Goal: Information Seeking & Learning: Learn about a topic

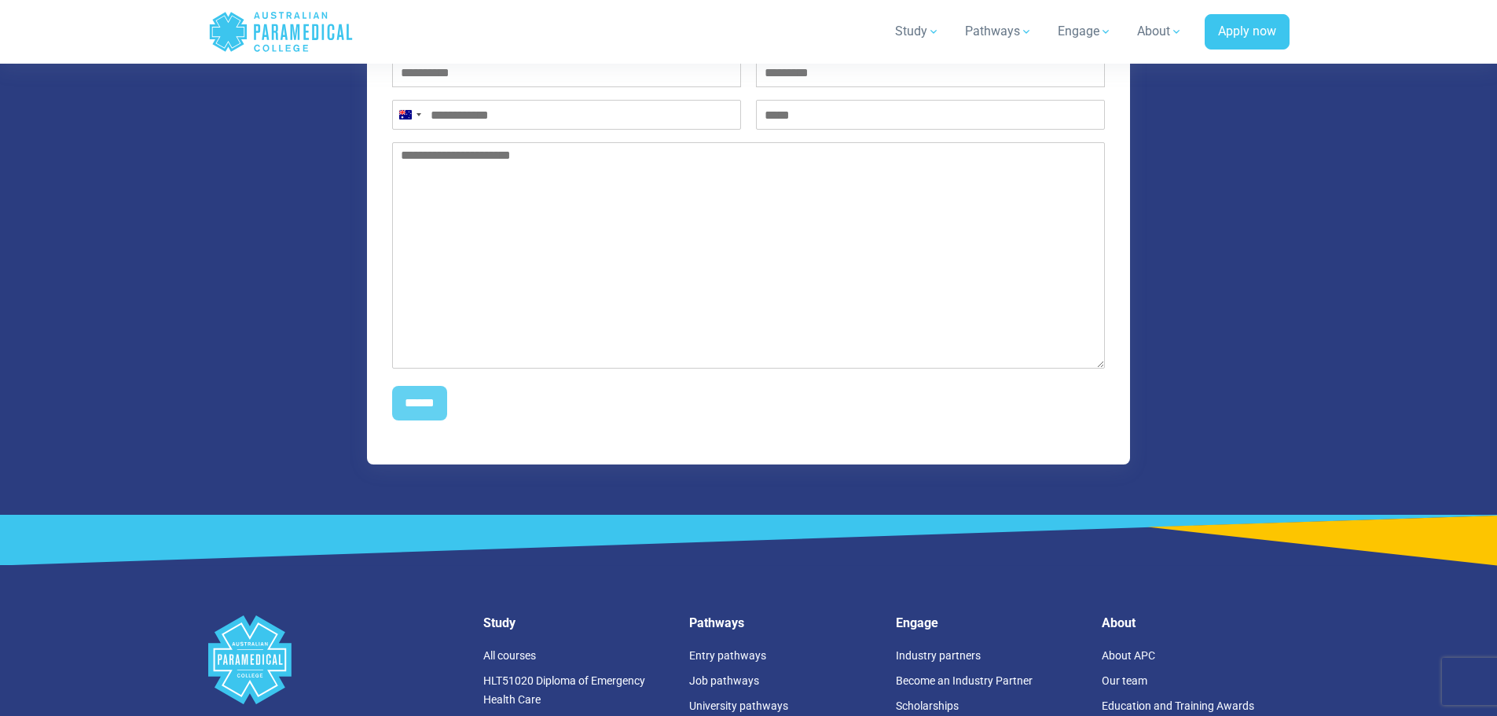
scroll to position [1886, 0]
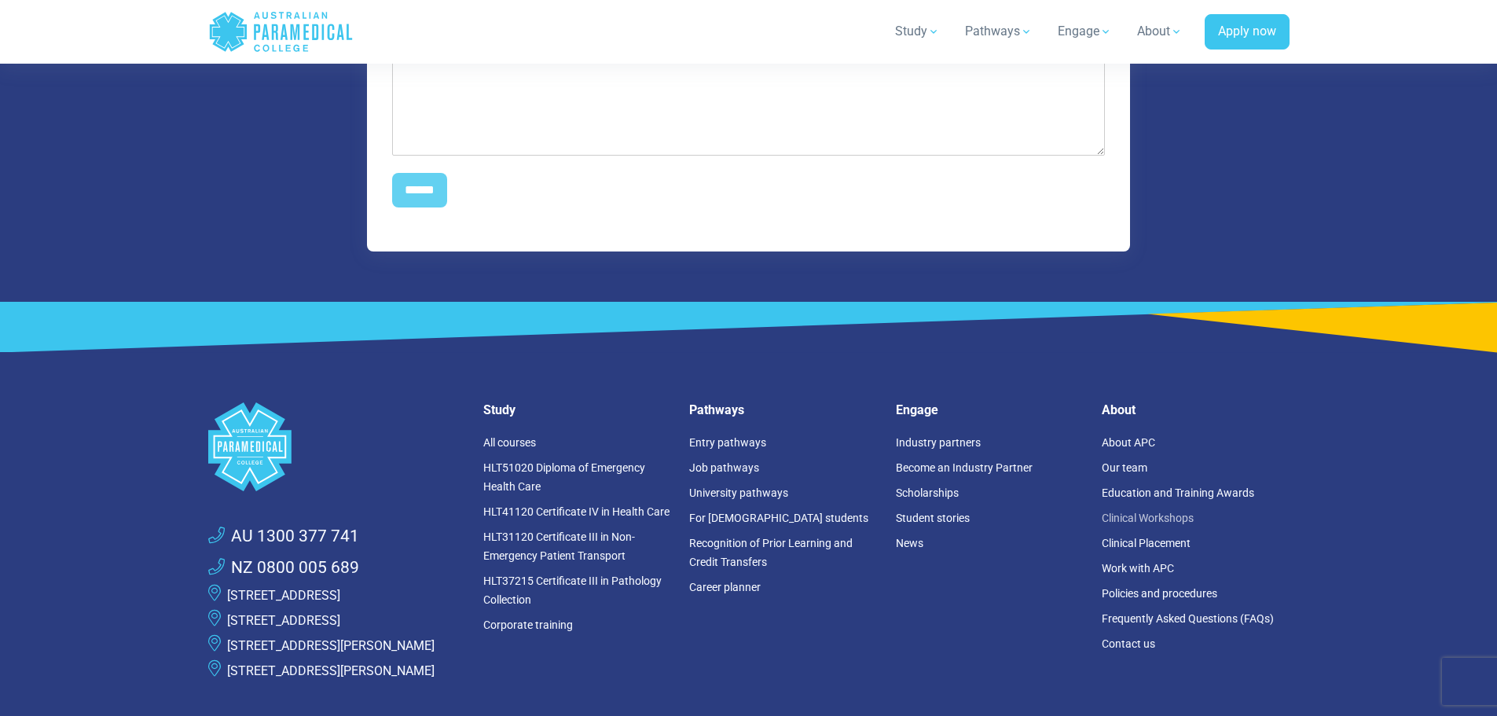
click at [1145, 512] on link "Clinical Workshops" at bounding box center [1148, 518] width 92 height 13
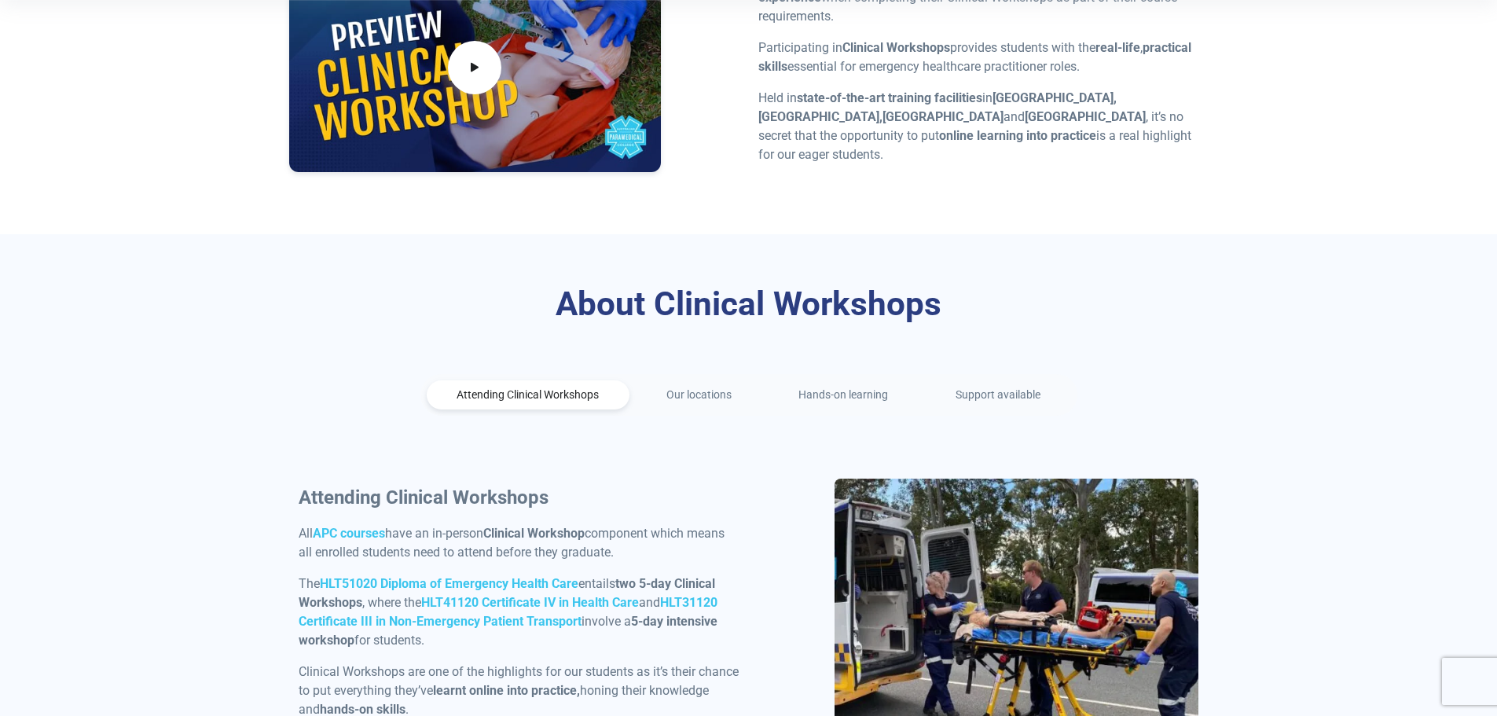
scroll to position [550, 0]
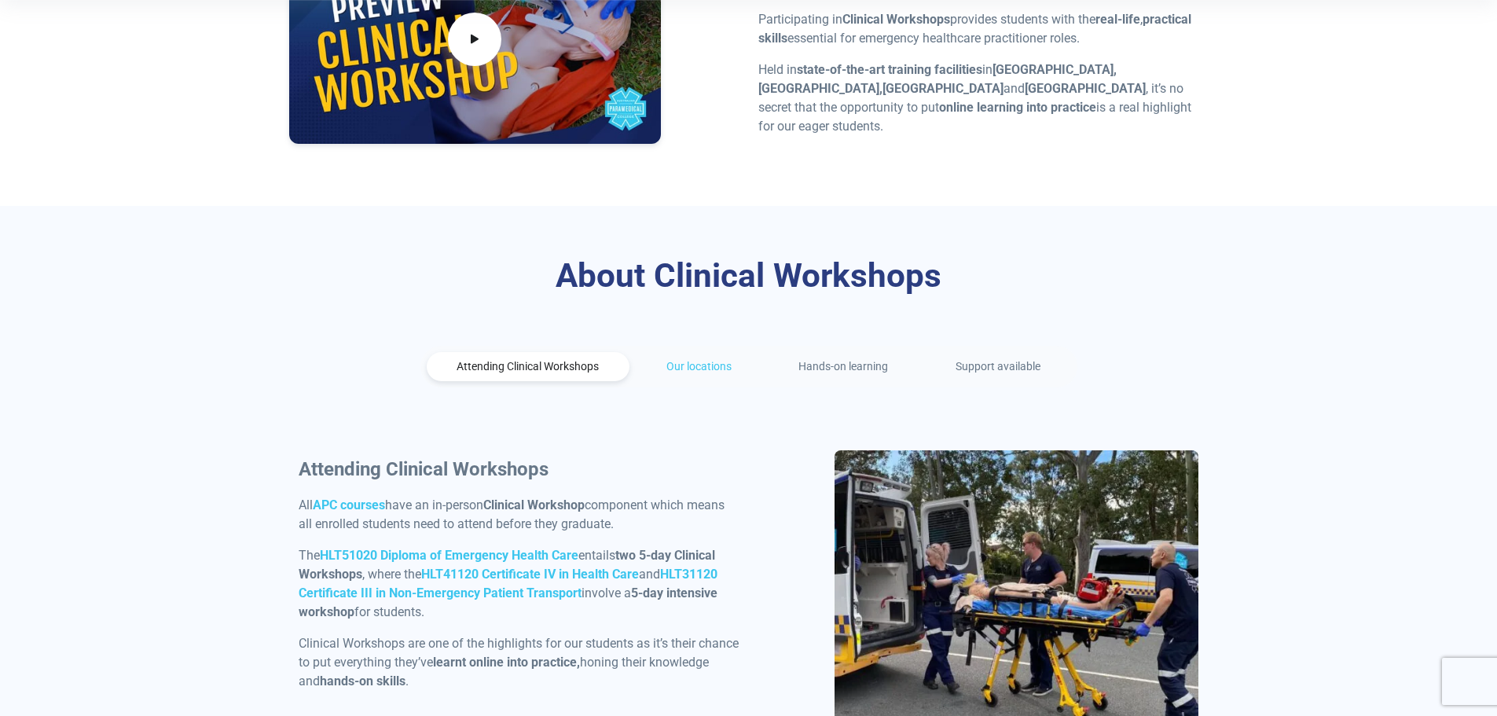
click at [684, 359] on link "Our locations" at bounding box center [699, 366] width 127 height 29
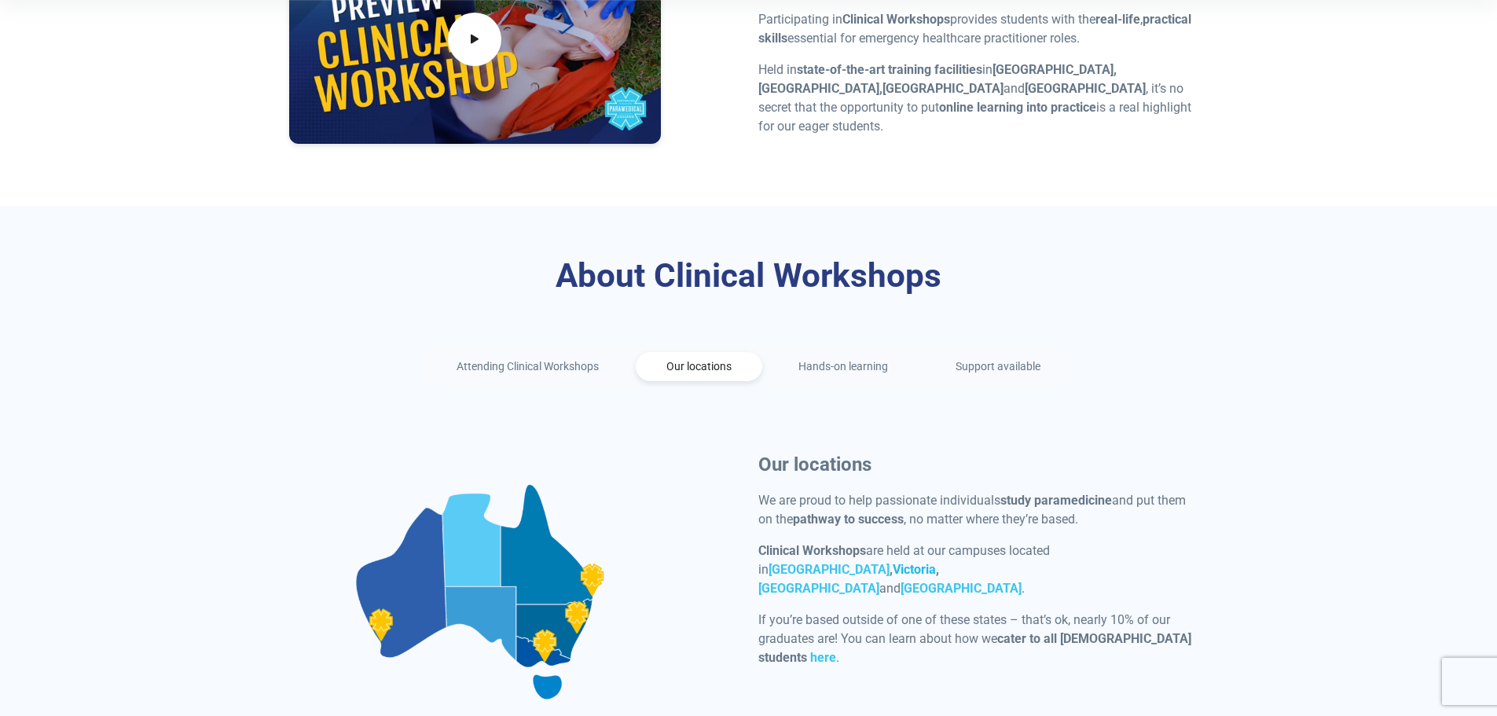
click at [893, 577] on link "Victoria" at bounding box center [914, 569] width 43 height 15
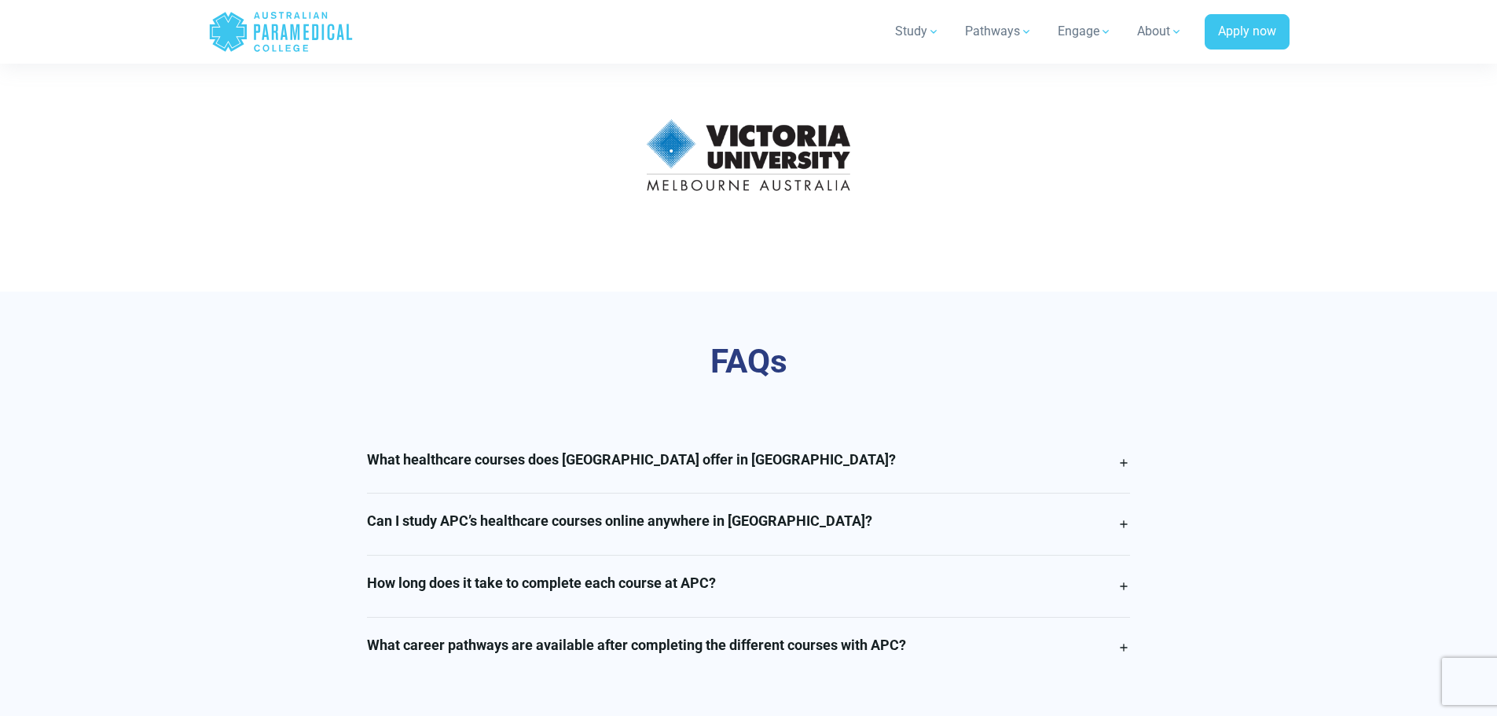
scroll to position [3693, 0]
click at [666, 573] on h4 "How long does it take to complete each course at APC?" at bounding box center [541, 581] width 349 height 17
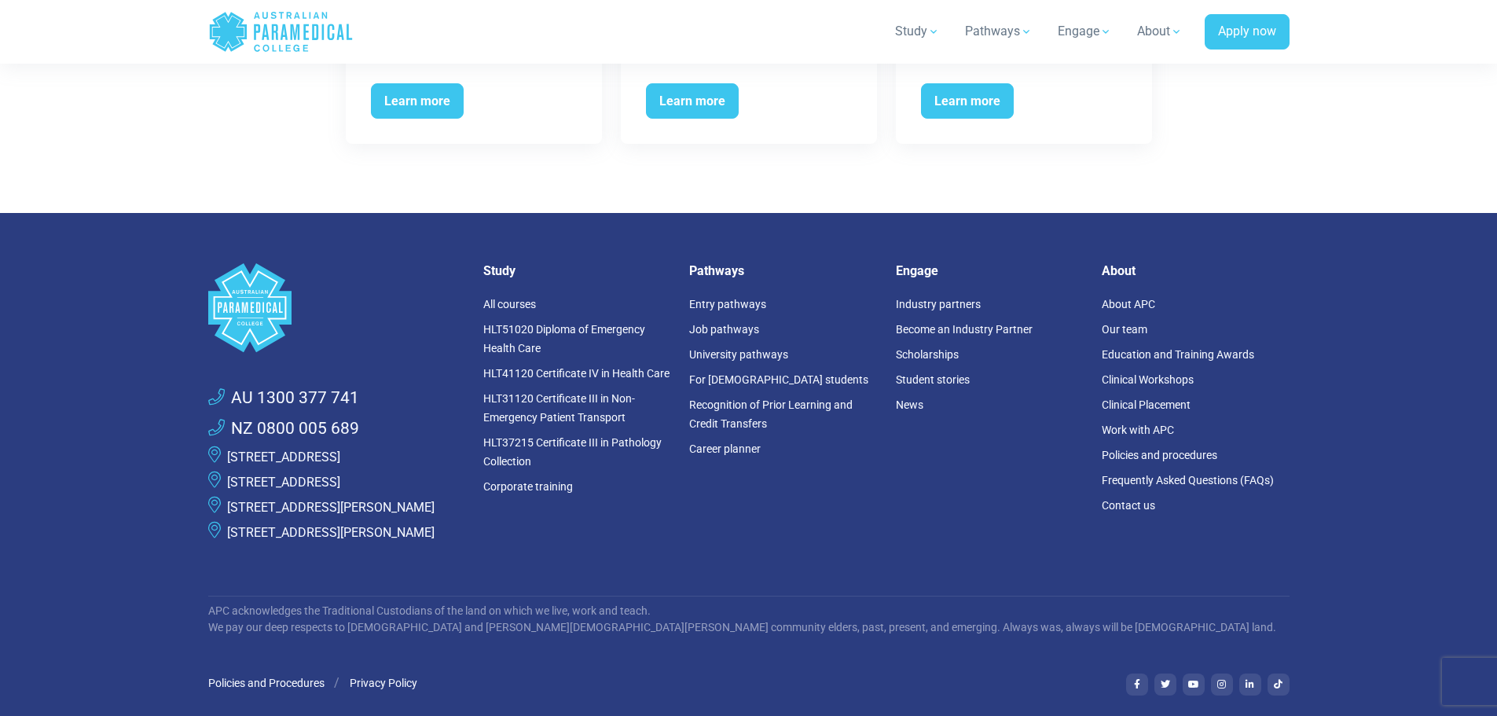
scroll to position [7308, 0]
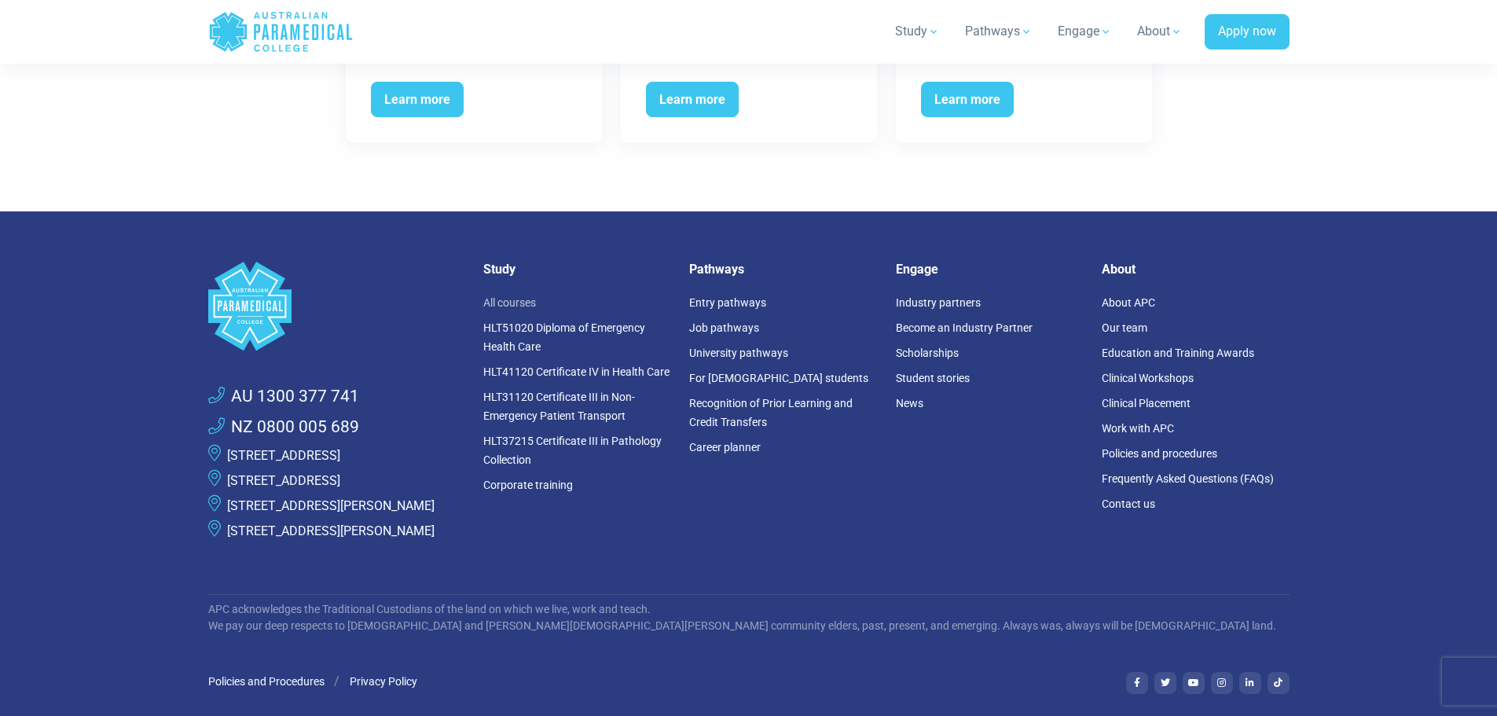
click at [497, 296] on link "All courses" at bounding box center [509, 302] width 53 height 13
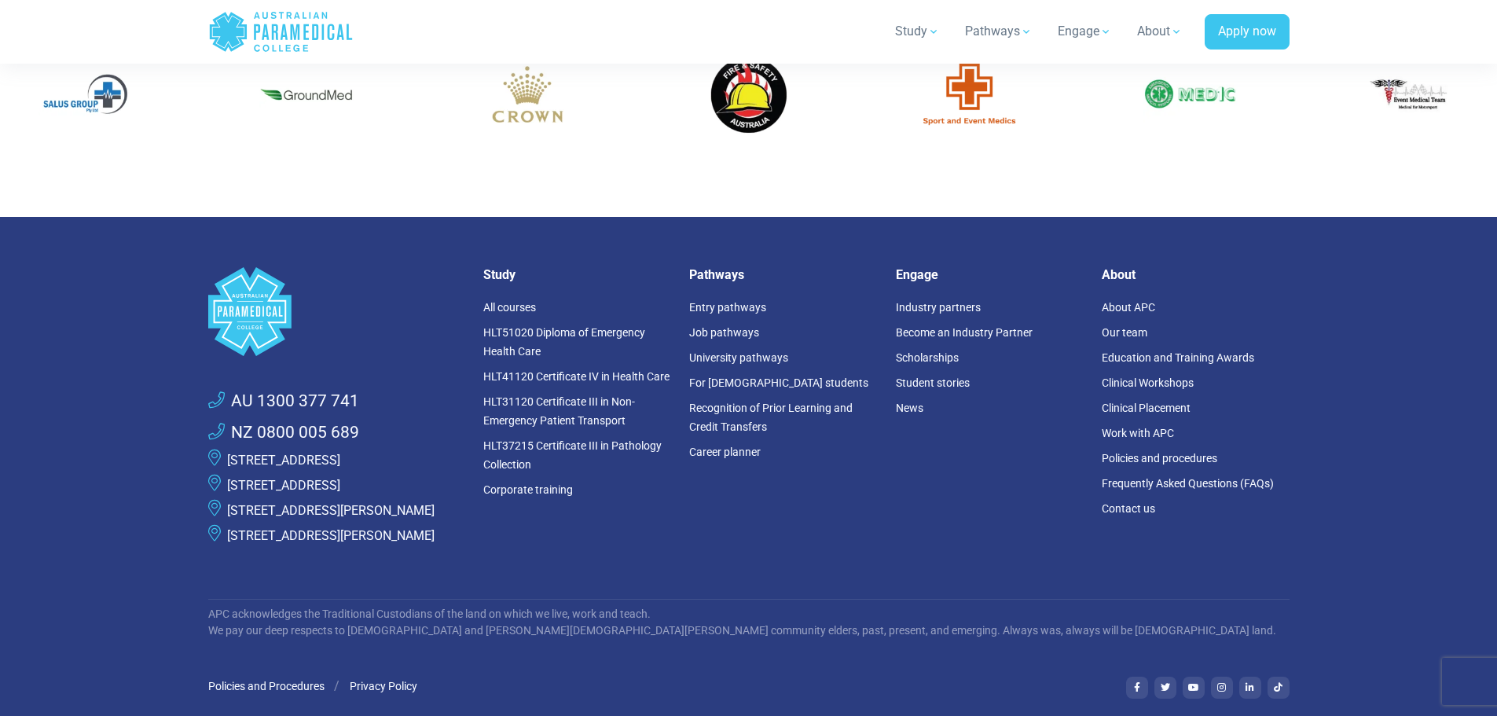
scroll to position [2436, 0]
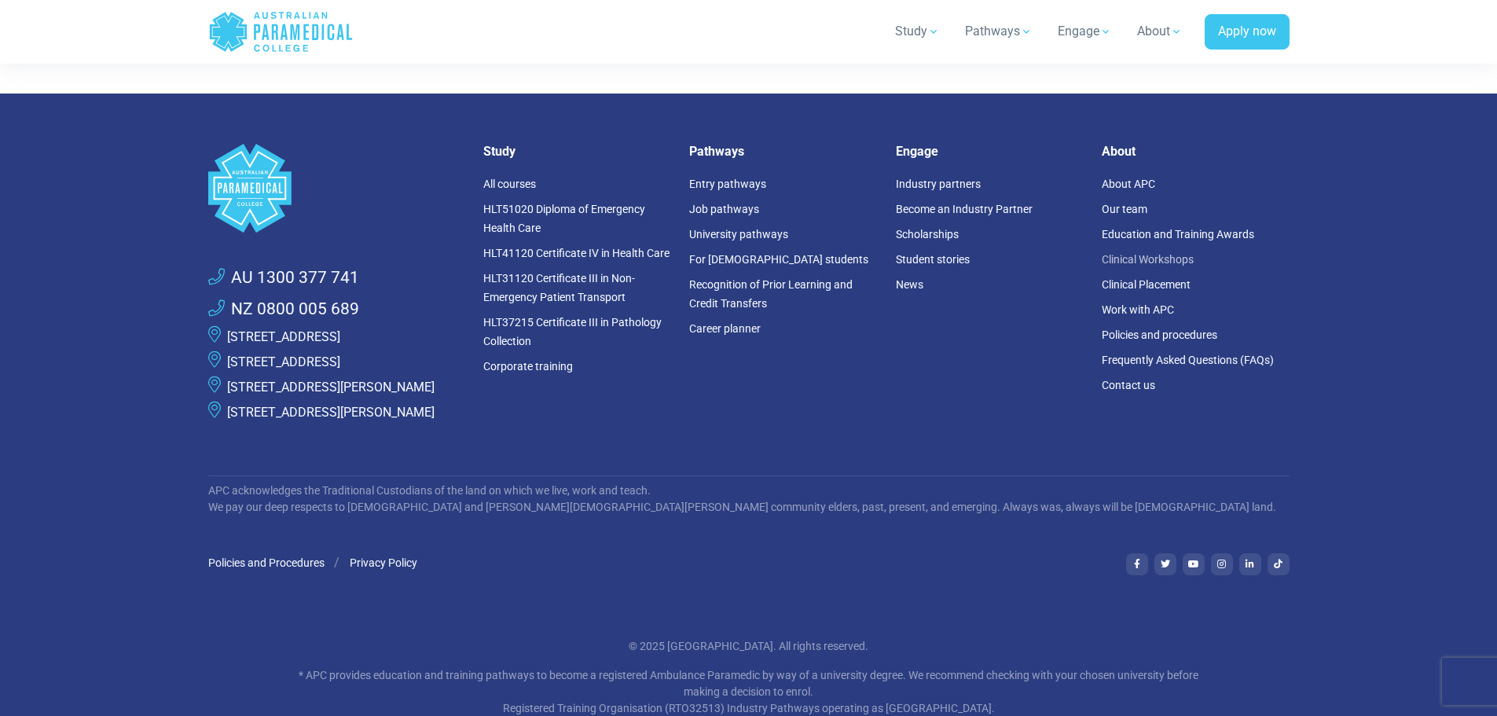
click at [1139, 254] on link "Clinical Workshops" at bounding box center [1148, 259] width 92 height 13
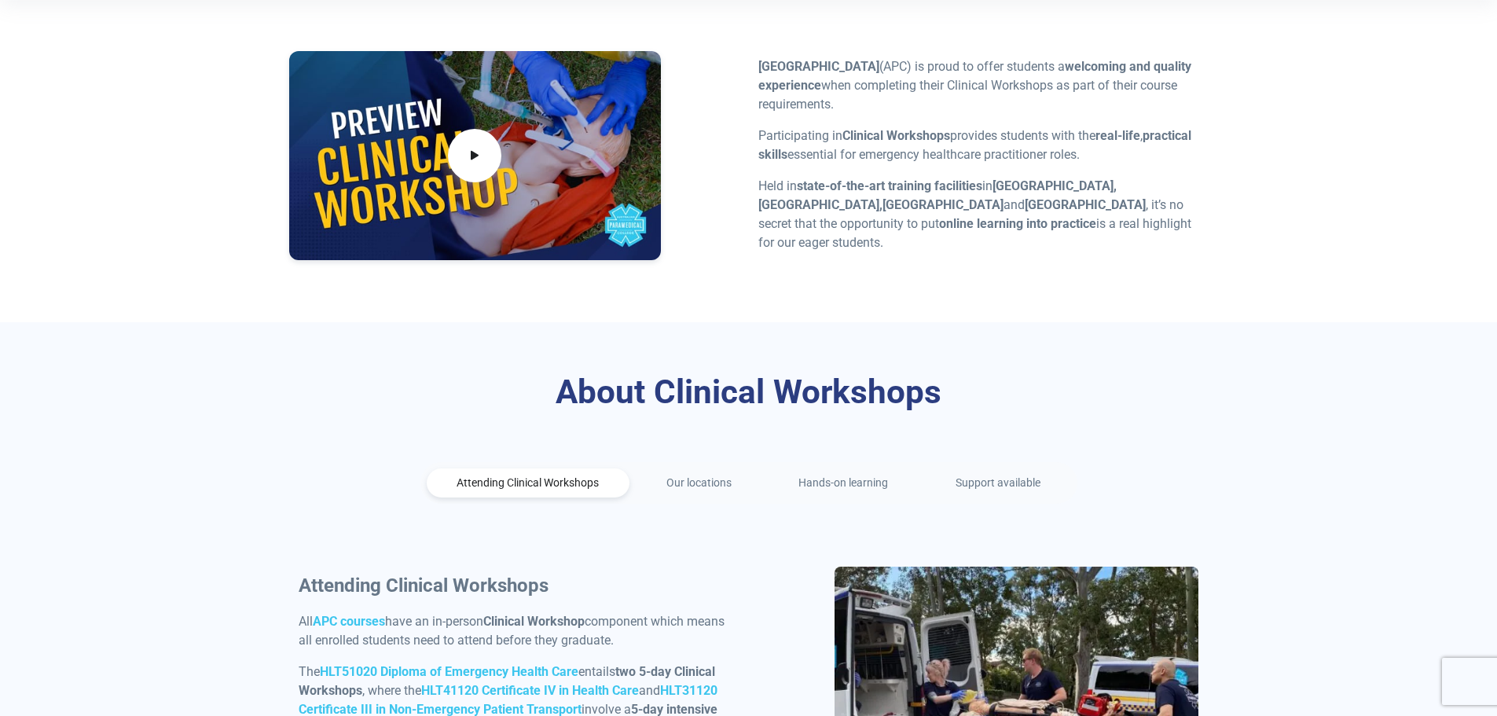
scroll to position [471, 0]
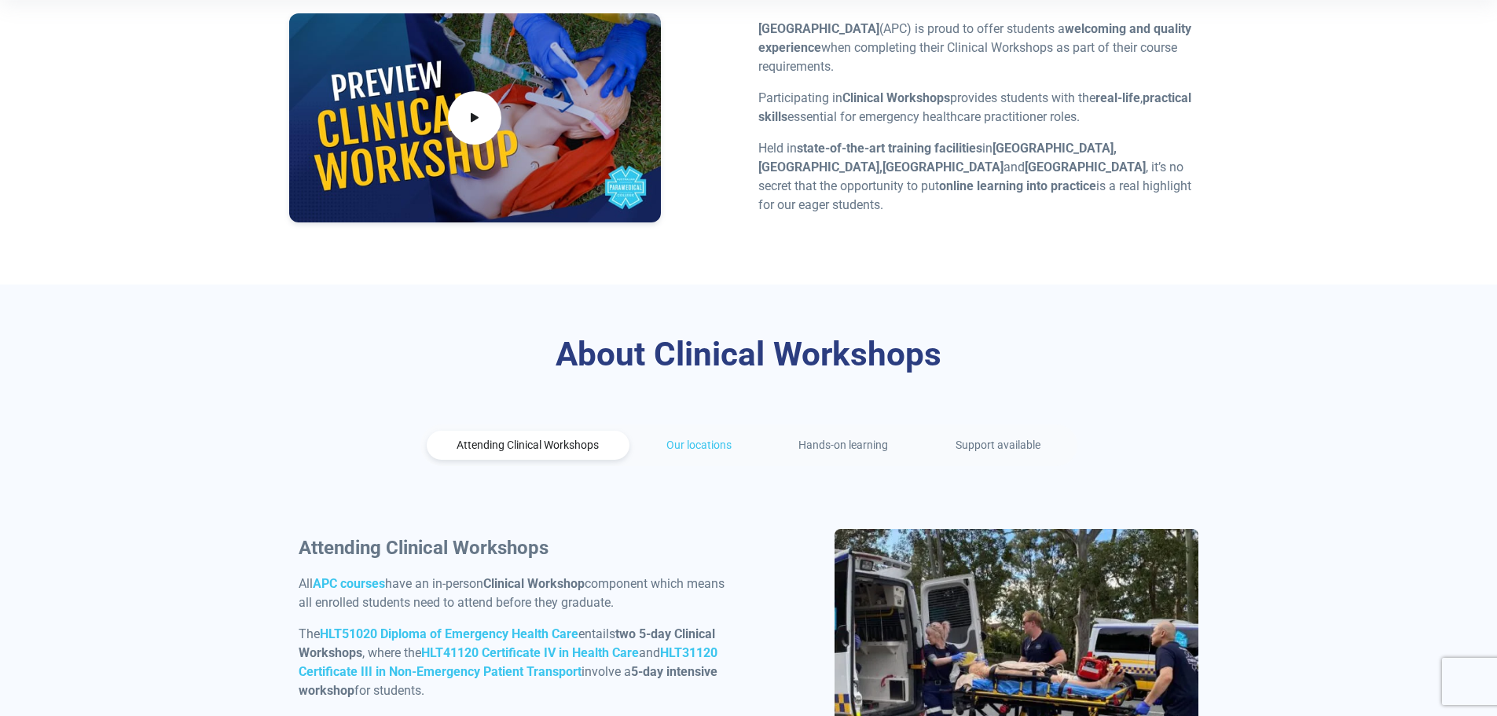
click at [718, 453] on link "Our locations" at bounding box center [699, 445] width 127 height 29
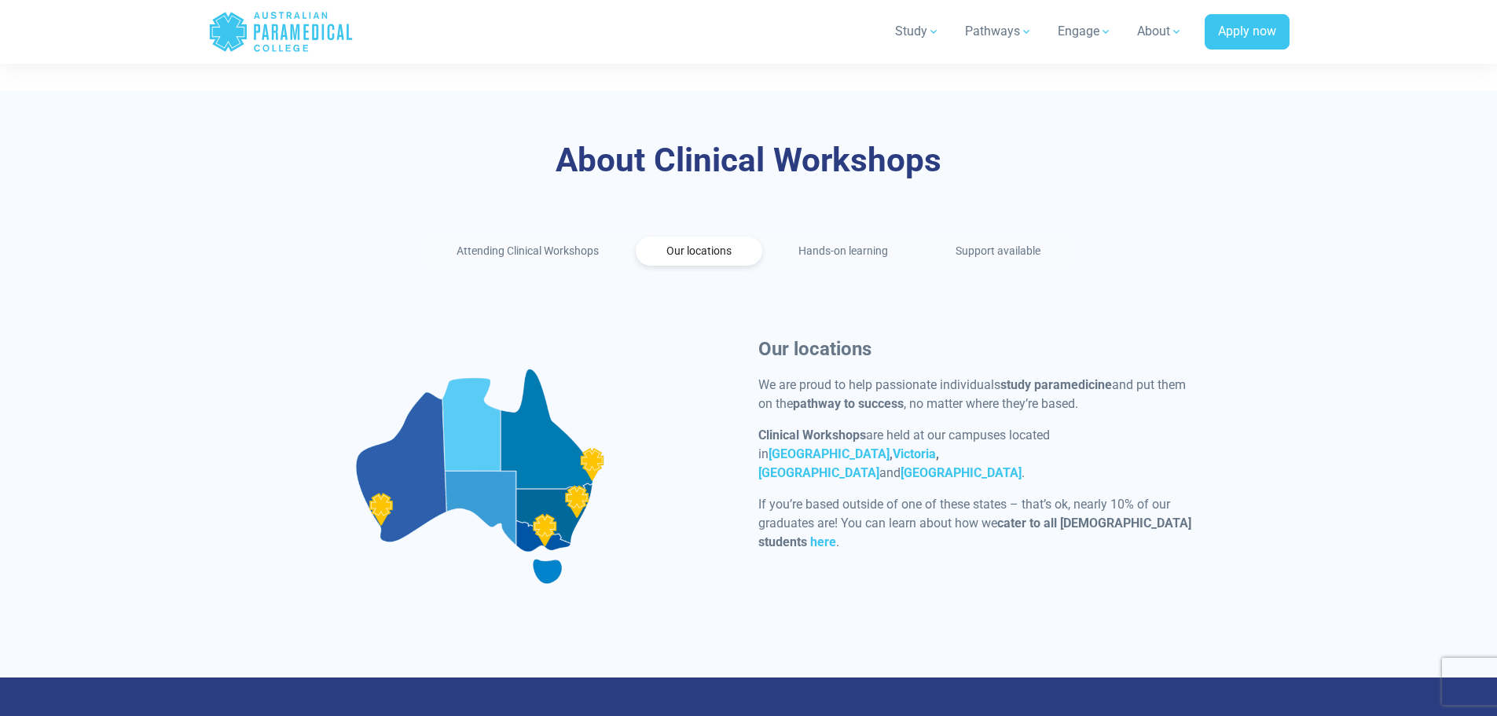
scroll to position [1022, 0]
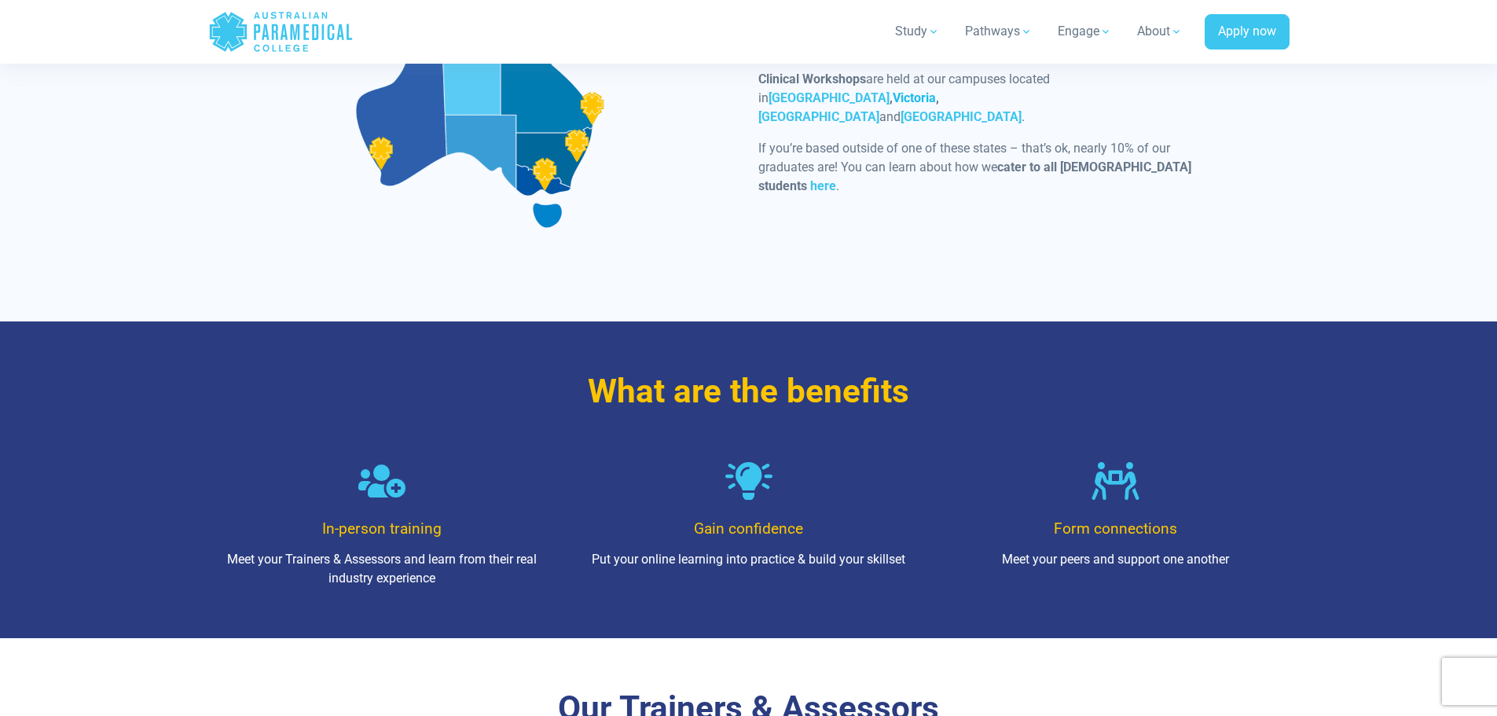
click at [893, 105] on link "Victoria" at bounding box center [914, 97] width 43 height 15
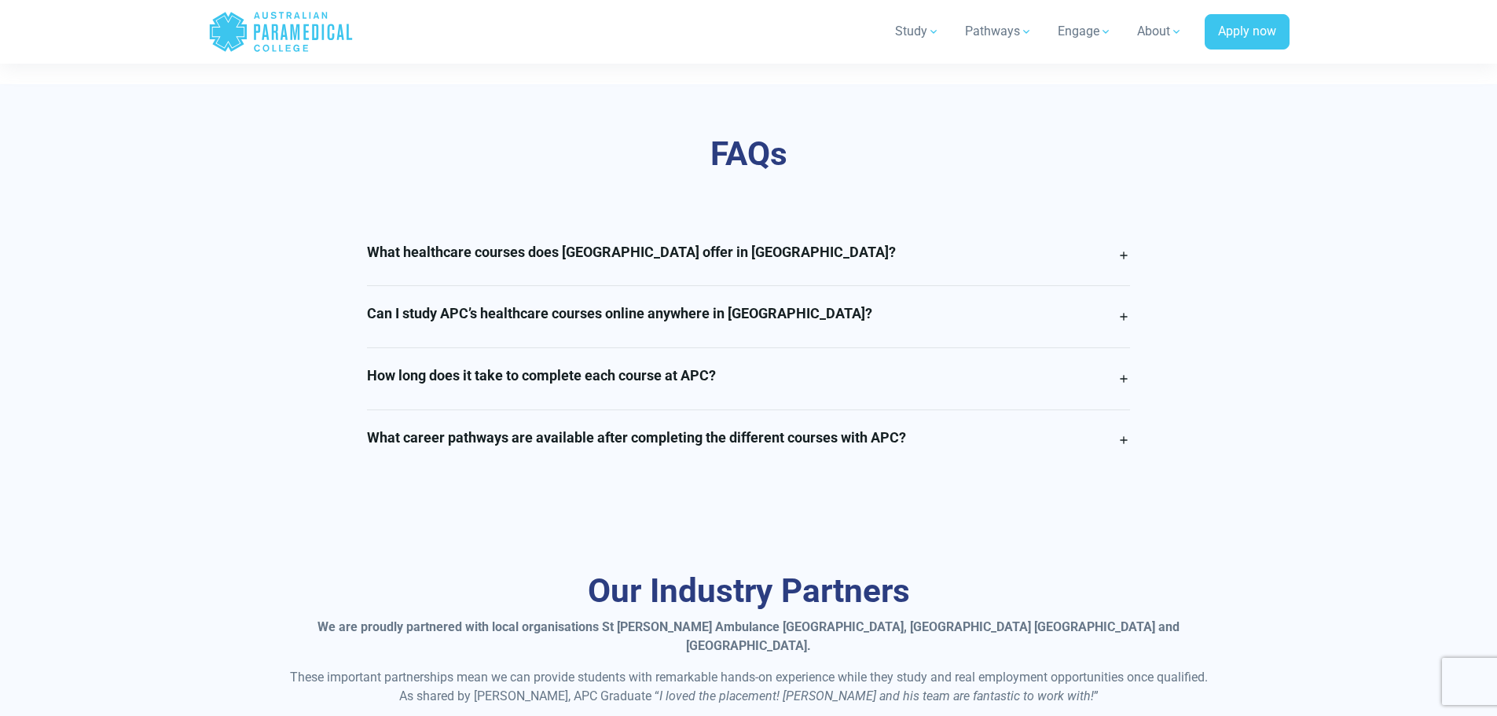
scroll to position [3929, 0]
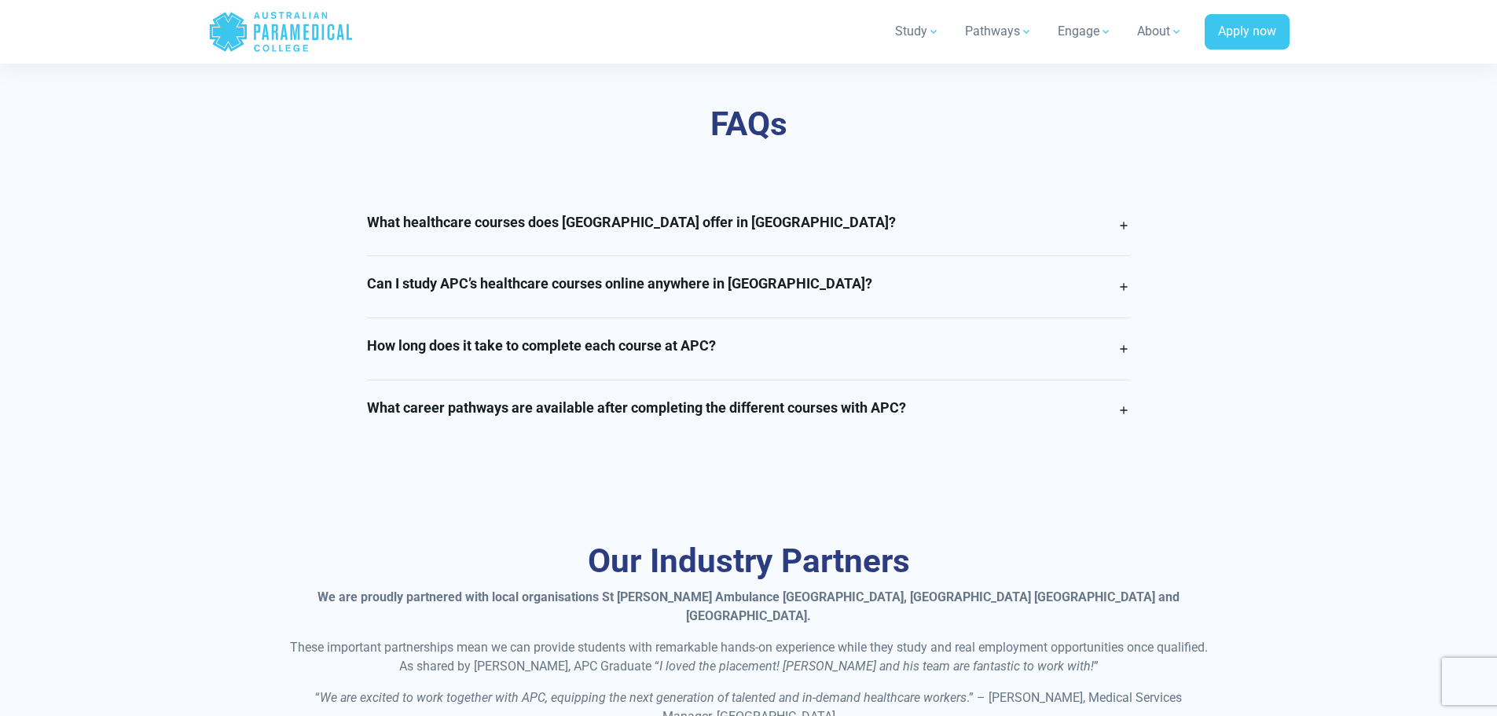
click at [662, 275] on h4 "Can I study APC’s healthcare courses online anywhere in [GEOGRAPHIC_DATA]?" at bounding box center [619, 283] width 505 height 17
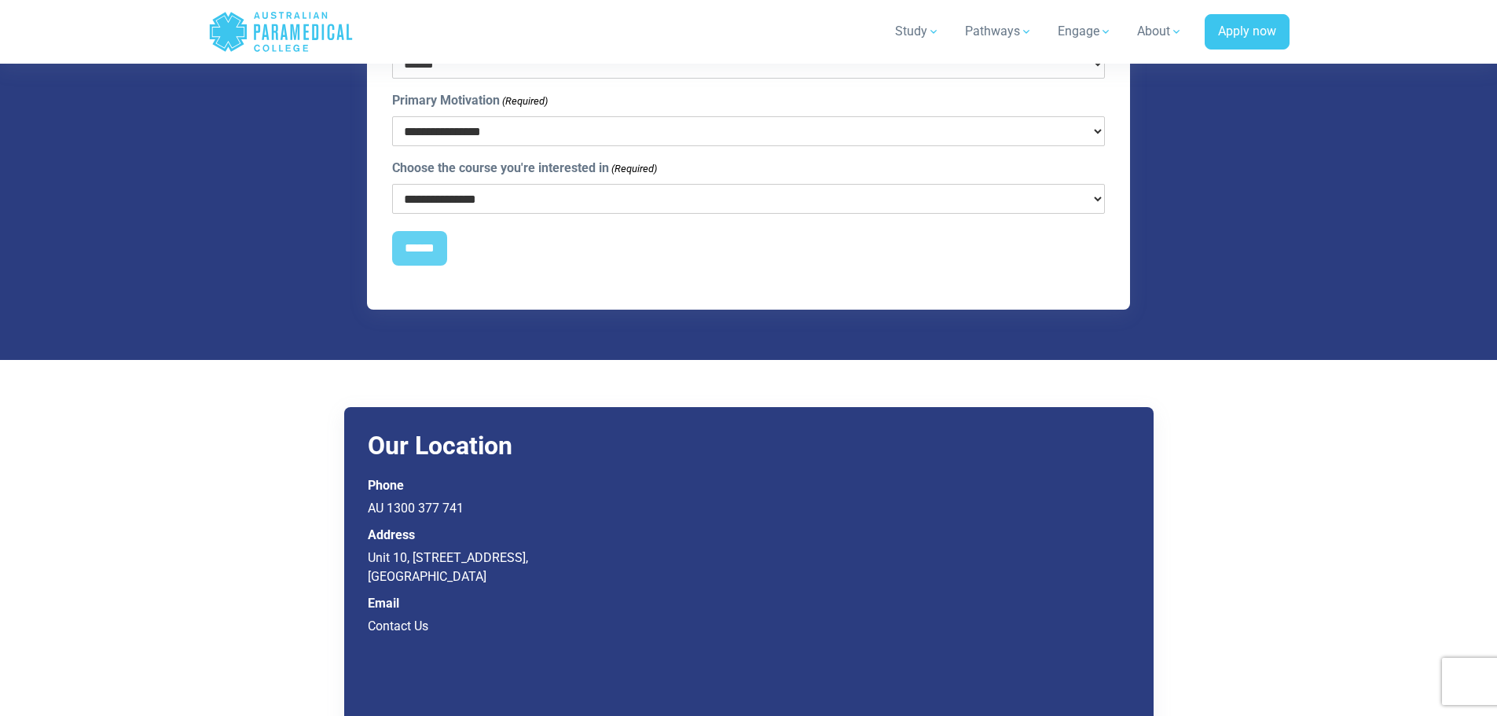
scroll to position [6208, 0]
